Goal: Check status: Check status

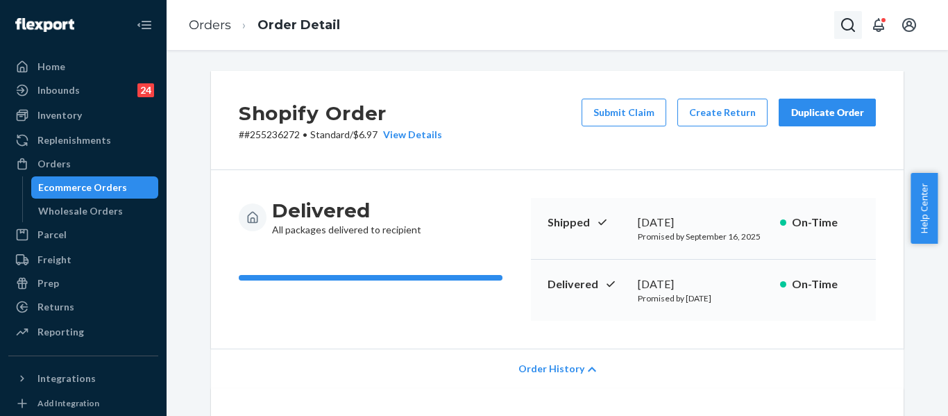
scroll to position [278, 0]
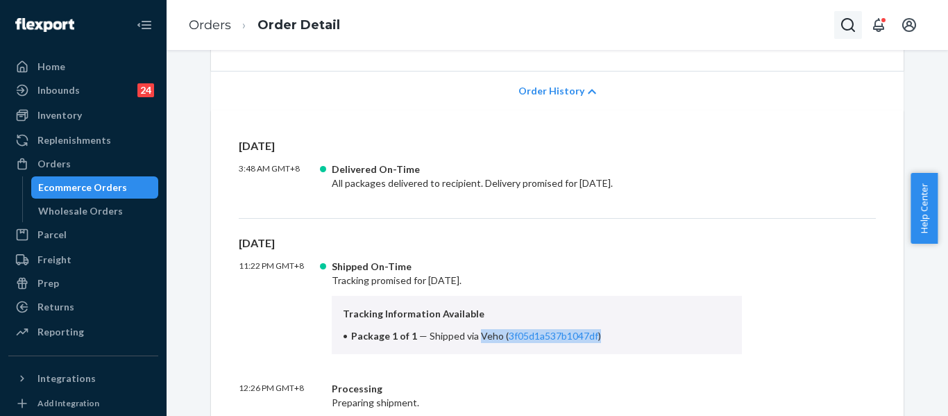
click at [851, 16] on button "Open Search Box" at bounding box center [849, 25] width 28 height 28
click at [723, 31] on input "Search Input" at bounding box center [745, 25] width 171 height 14
paste input "#255216879"
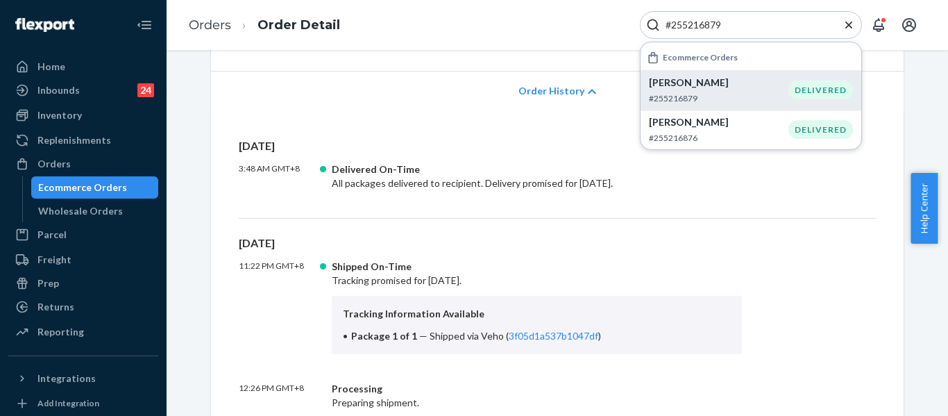
type input "#255216879"
click at [718, 92] on p "#255216879" at bounding box center [719, 98] width 140 height 12
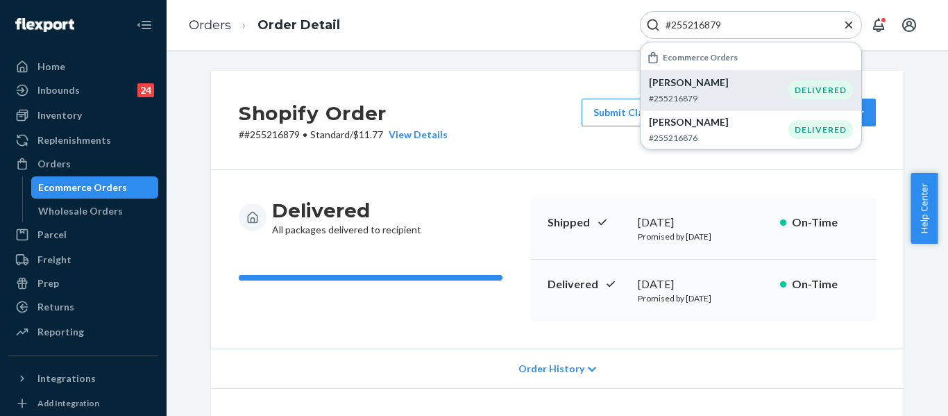
click at [849, 25] on icon "Close Search" at bounding box center [849, 24] width 7 height 7
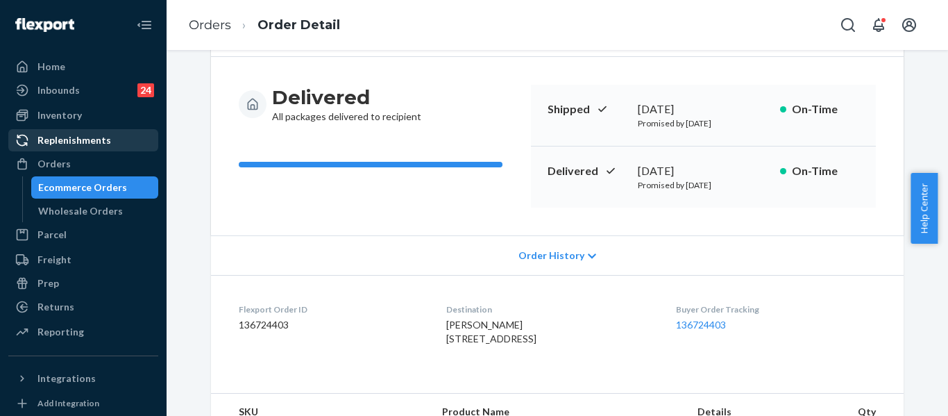
scroll to position [52, 0]
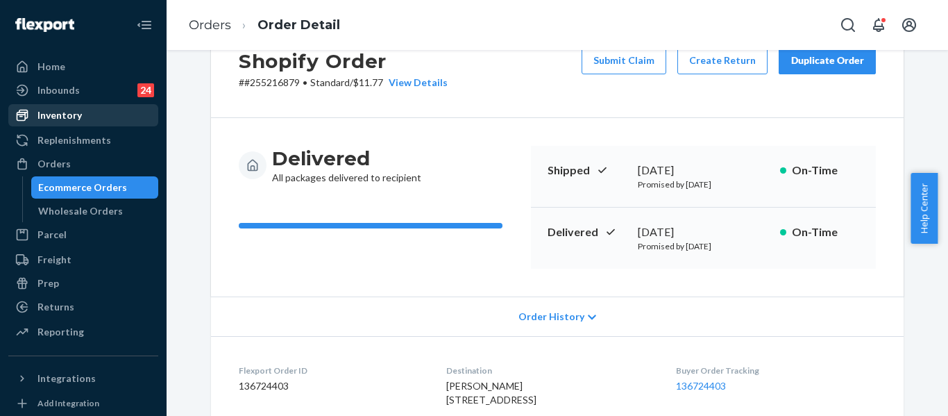
click at [81, 121] on div "Inventory" at bounding box center [83, 115] width 147 height 19
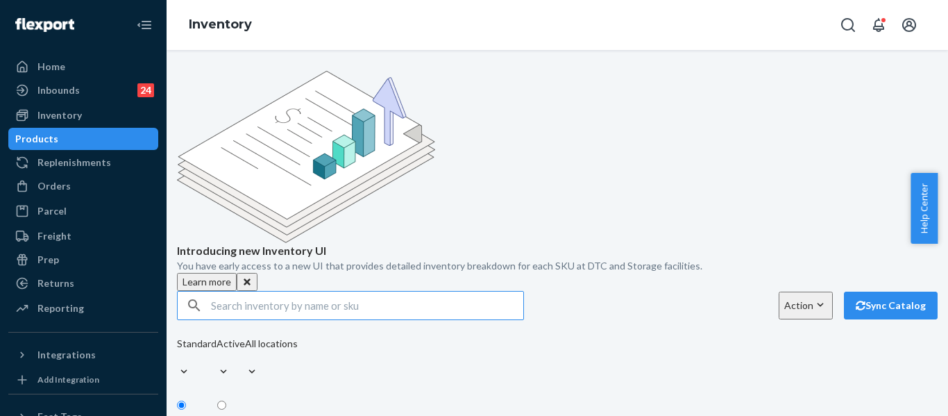
paste input "Minimalist Hoodie Powder Pink / S"
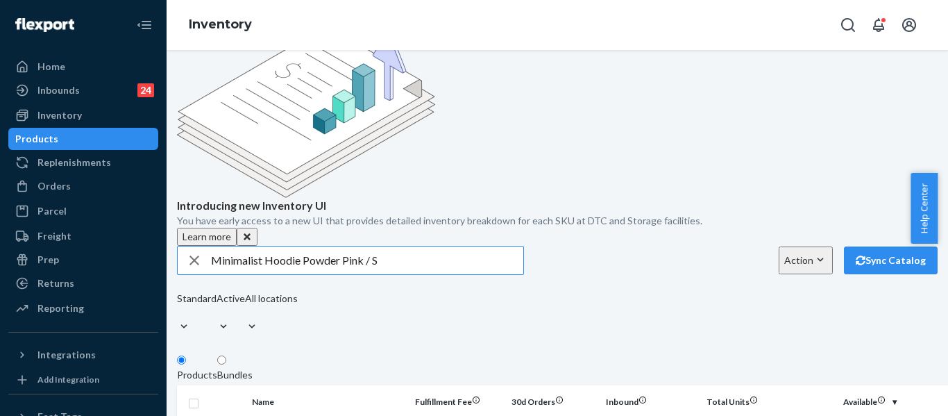
scroll to position [139, 0]
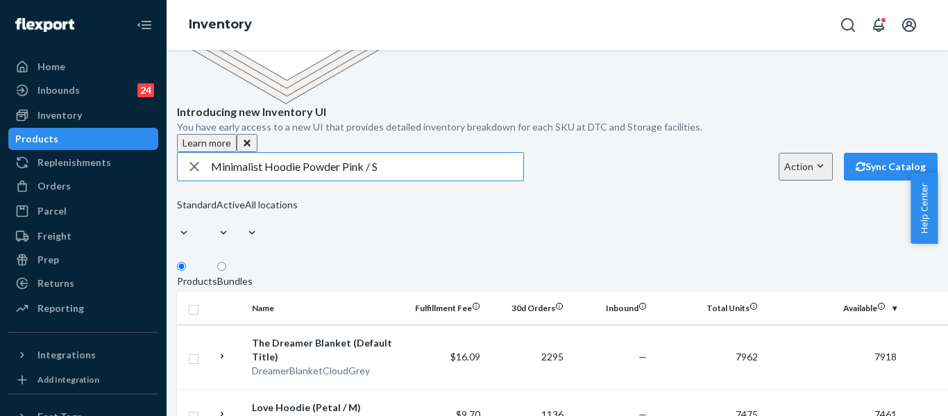
click at [405, 153] on input "Minimalist Hoodie Powder Pink / S" at bounding box center [367, 167] width 312 height 28
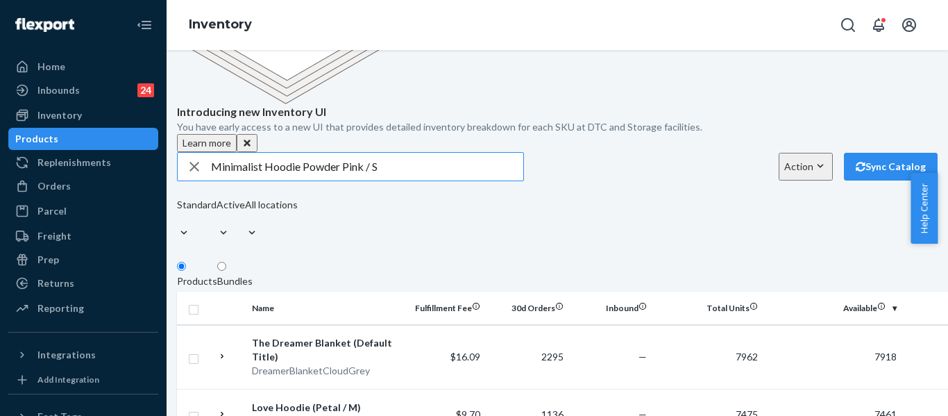
type input "Minimalist Hoodie Powder Pink / S"
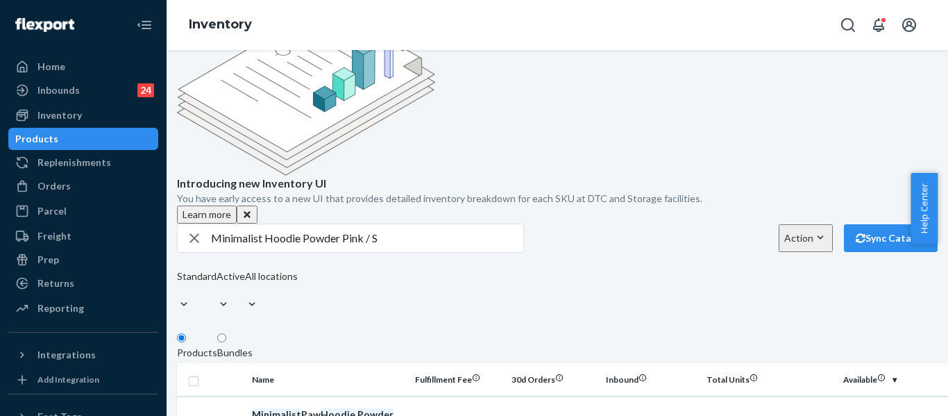
scroll to position [0, 0]
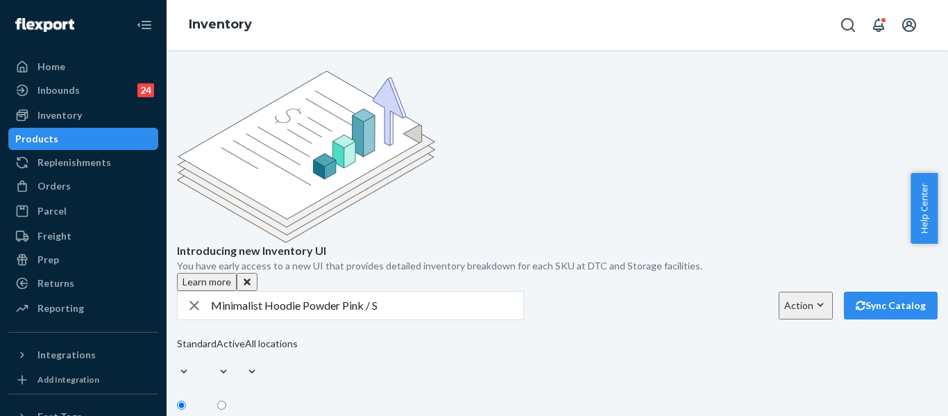
click at [203, 292] on icon "button" at bounding box center [194, 306] width 17 height 28
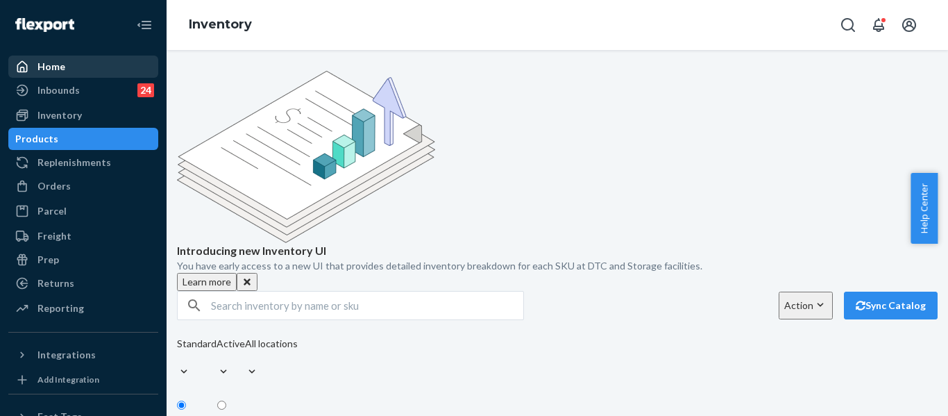
click at [62, 69] on div "Home" at bounding box center [51, 67] width 28 height 14
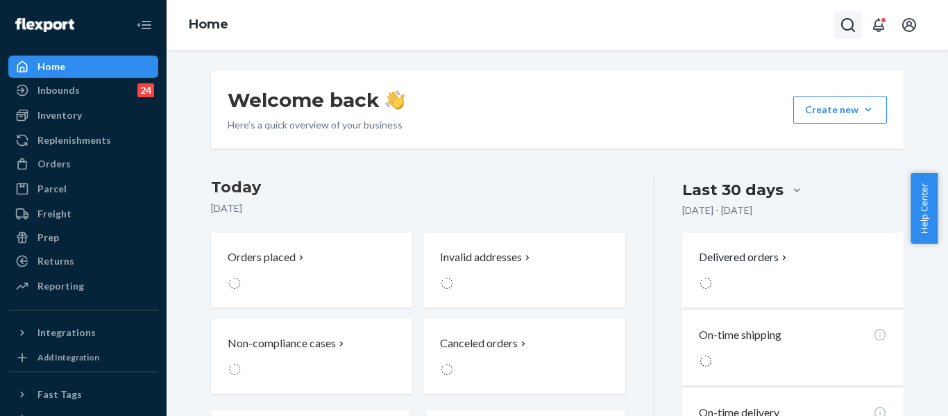
click at [855, 37] on button "Open Search Box" at bounding box center [849, 25] width 28 height 28
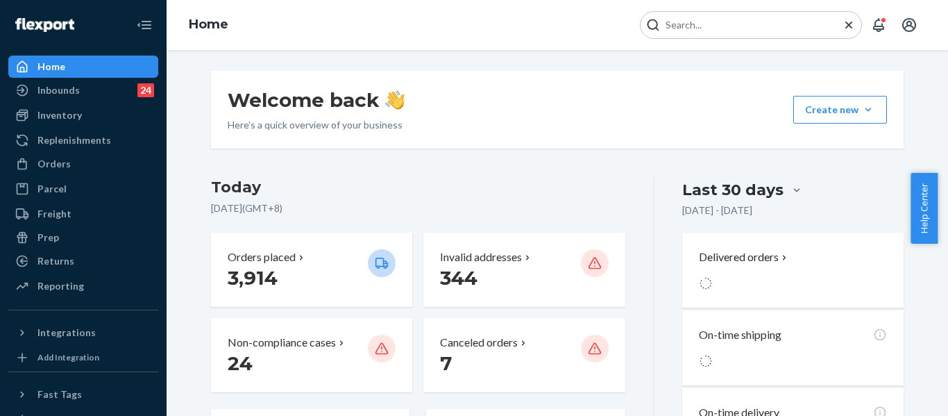
type input "#255214384"
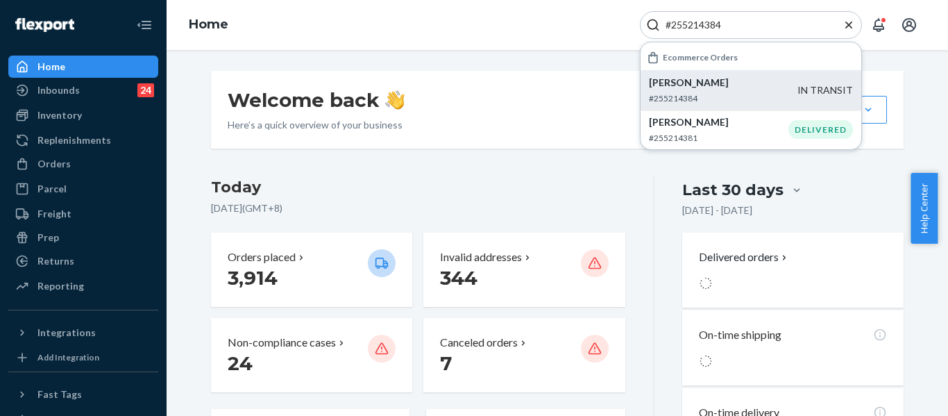
click at [735, 87] on p "[PERSON_NAME]" at bounding box center [723, 83] width 149 height 14
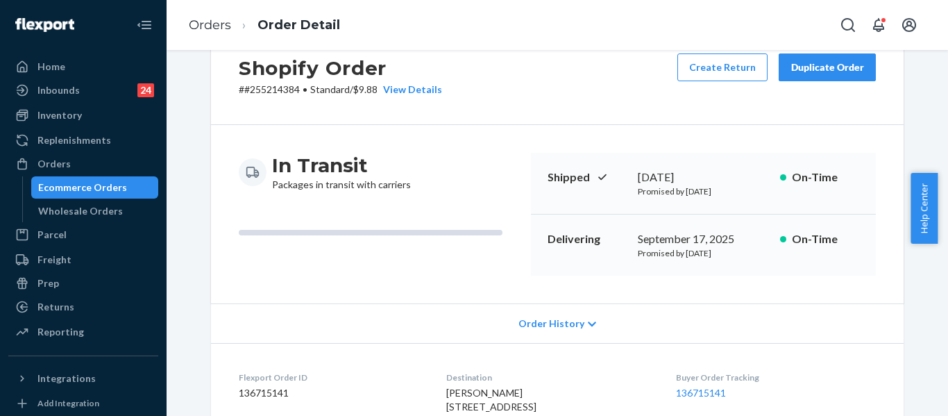
scroll to position [69, 0]
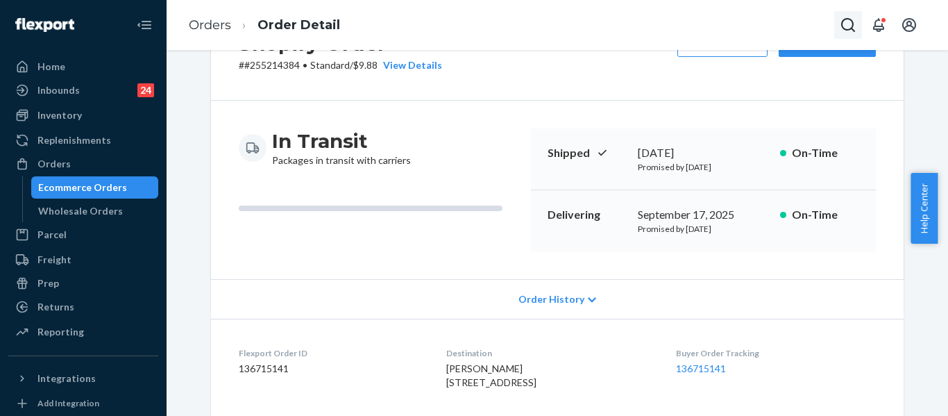
click at [837, 24] on button "Open Search Box" at bounding box center [849, 25] width 28 height 28
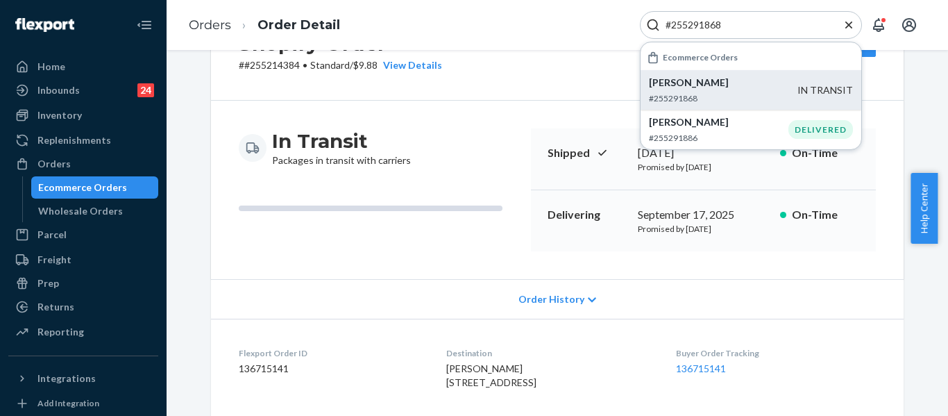
type input "#255291868"
click at [765, 81] on p "[PERSON_NAME]" at bounding box center [723, 83] width 149 height 14
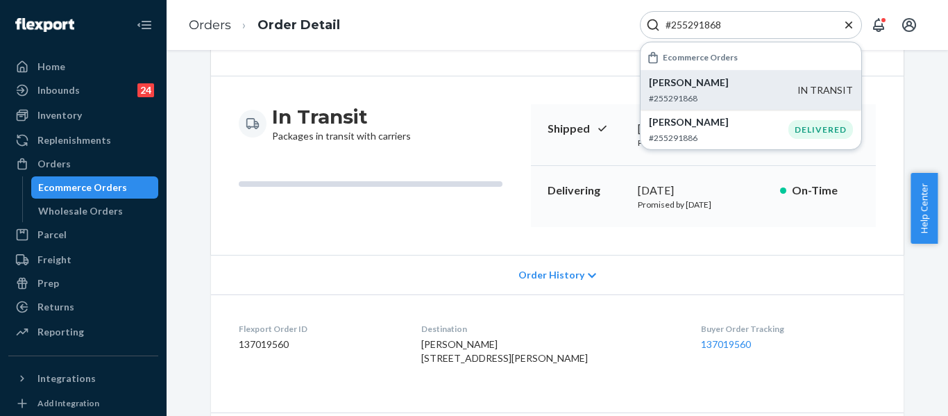
scroll to position [69, 0]
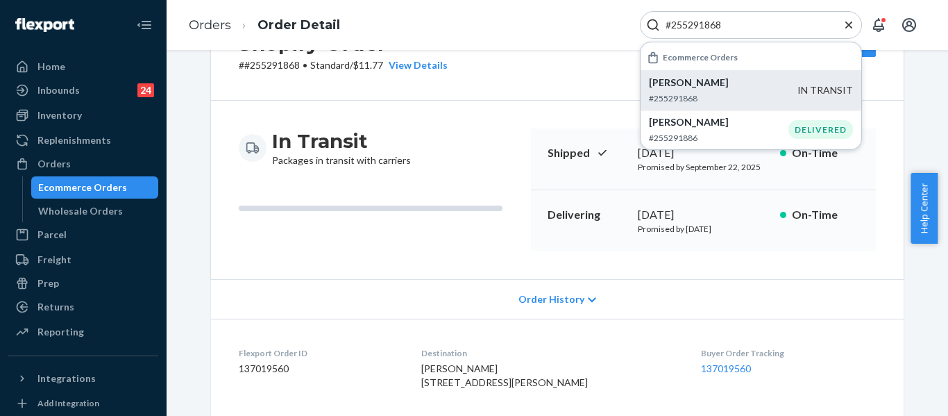
click at [846, 24] on icon "Close Search" at bounding box center [849, 25] width 14 height 14
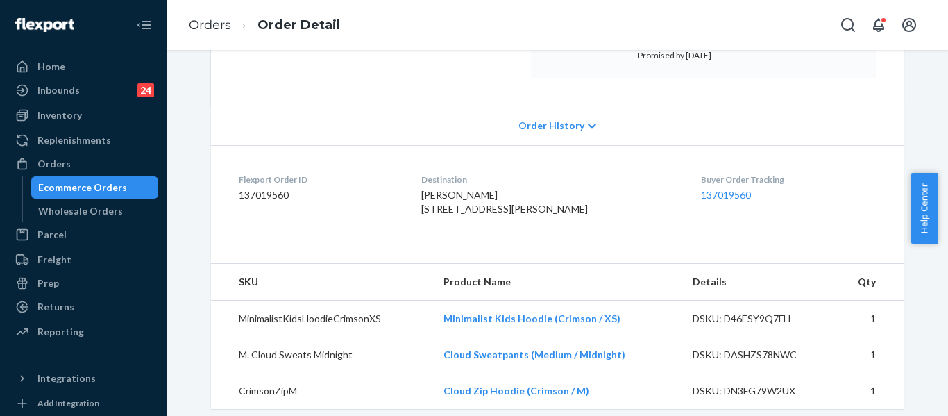
scroll to position [208, 0]
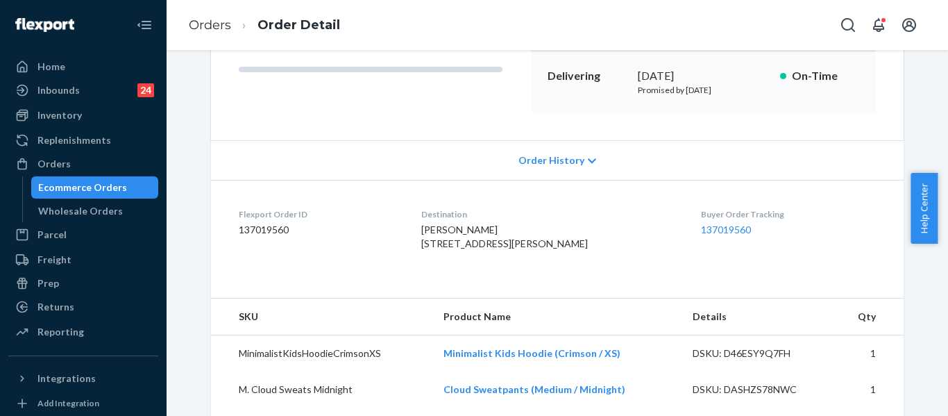
click at [559, 160] on span "Order History" at bounding box center [552, 160] width 66 height 14
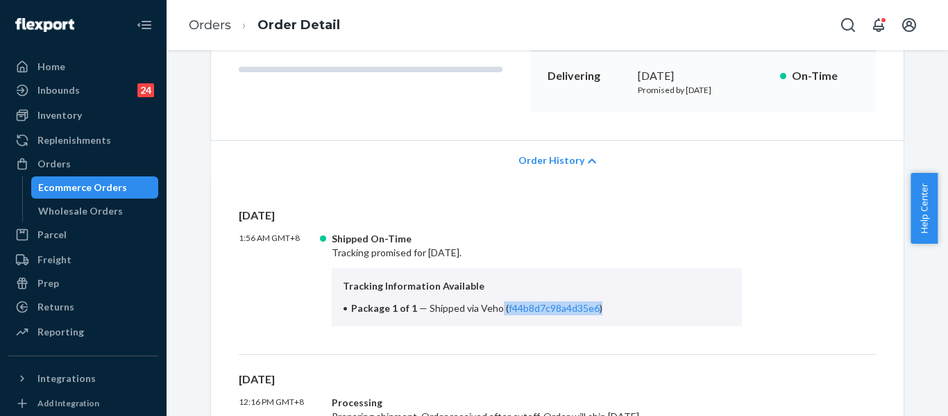
drag, startPoint x: 494, startPoint y: 308, endPoint x: 592, endPoint y: 310, distance: 98.6
click at [592, 310] on li "Package 1 of 1 — Shipped via Veho ( f44b8d7c98a4d35e6 )" at bounding box center [537, 308] width 388 height 14
drag, startPoint x: 497, startPoint y: 306, endPoint x: 588, endPoint y: 311, distance: 91.1
click at [588, 311] on span "Shipped via Veho ( f44b8d7c98a4d35e6 )" at bounding box center [516, 308] width 173 height 12
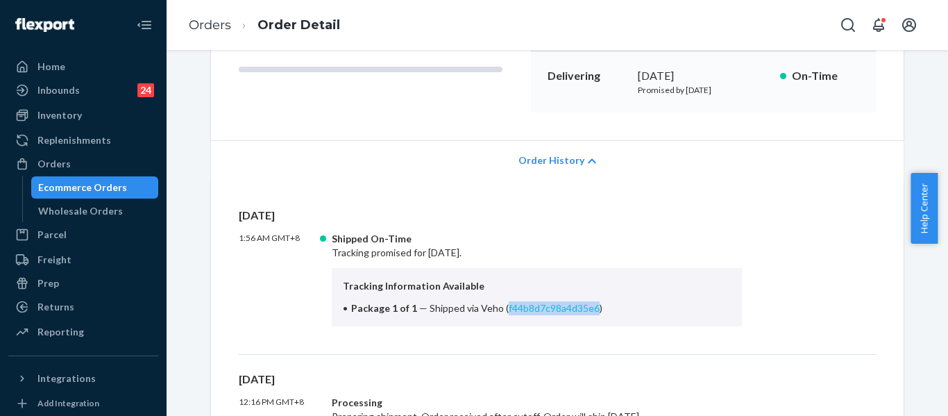
copy link "f44b8d7c98a4d35e6"
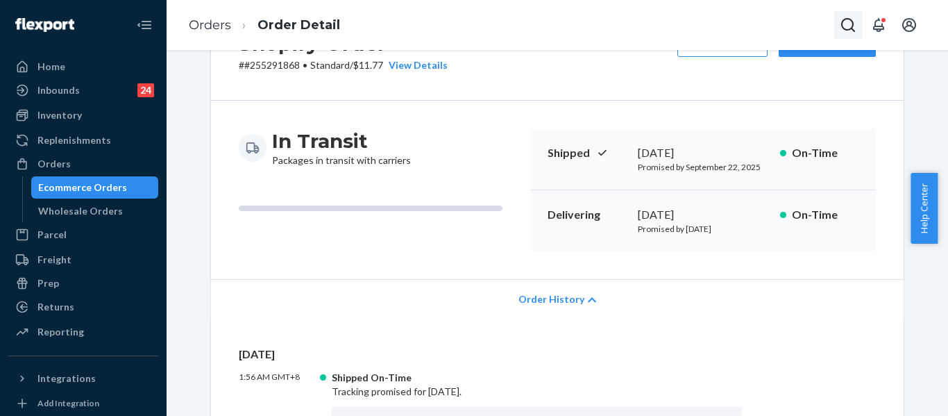
click at [844, 33] on button "Open Search Box" at bounding box center [849, 25] width 28 height 28
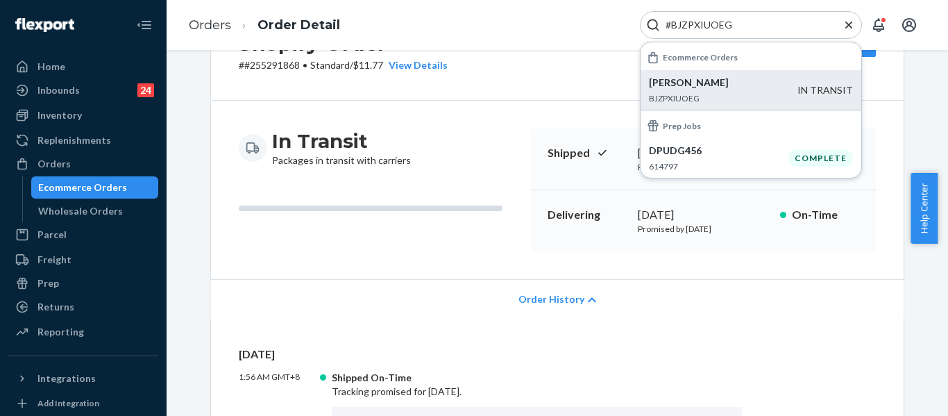
type input "#BJZPXIUOEG"
click at [747, 101] on p "BJZPXIUOEG" at bounding box center [723, 98] width 149 height 12
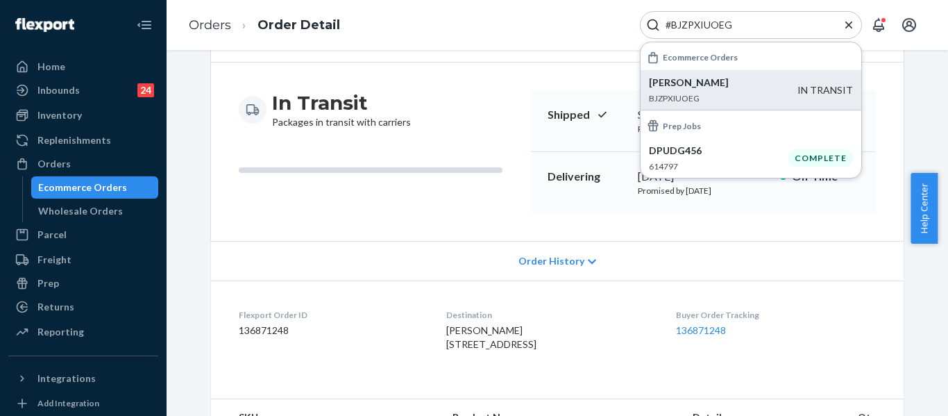
scroll to position [139, 0]
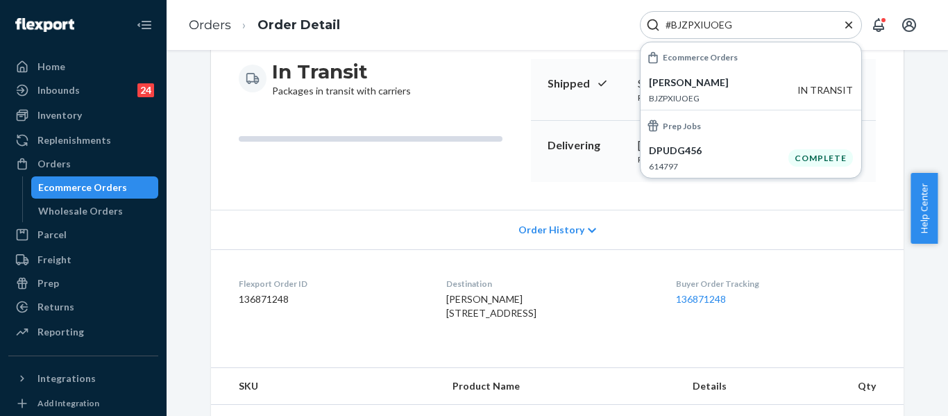
click at [844, 28] on icon "Close Search" at bounding box center [849, 25] width 14 height 14
